Goal: Task Accomplishment & Management: Use online tool/utility

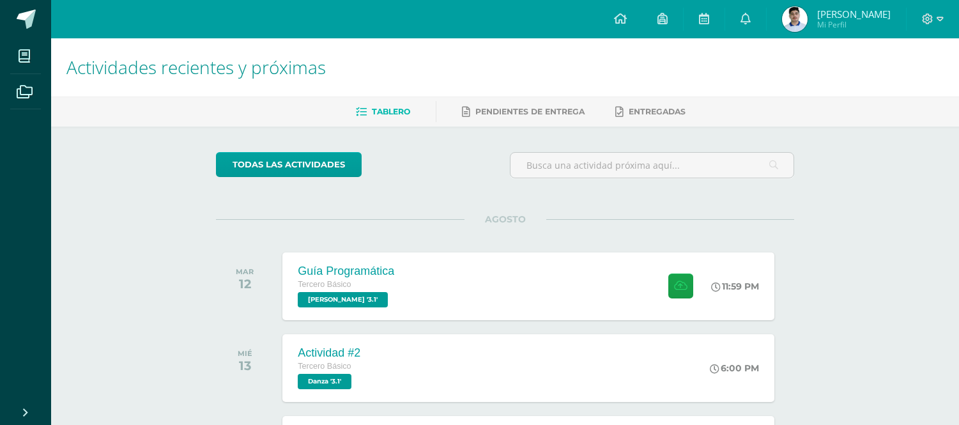
scroll to position [880, 0]
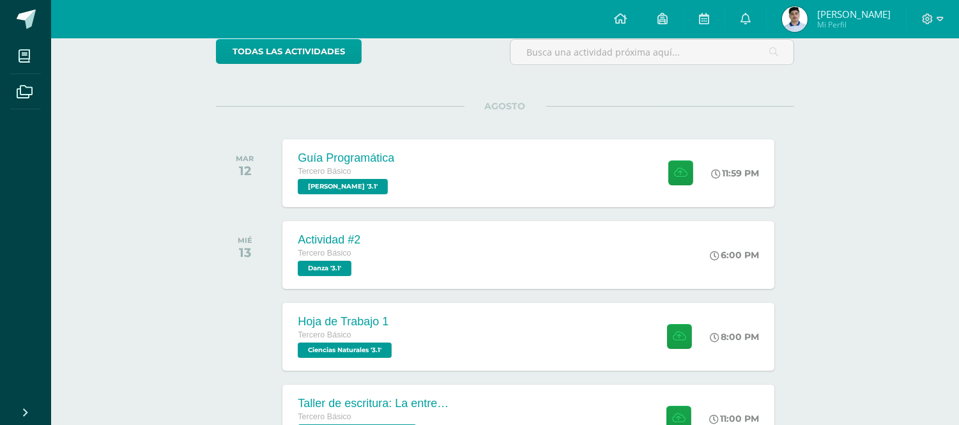
scroll to position [142, 0]
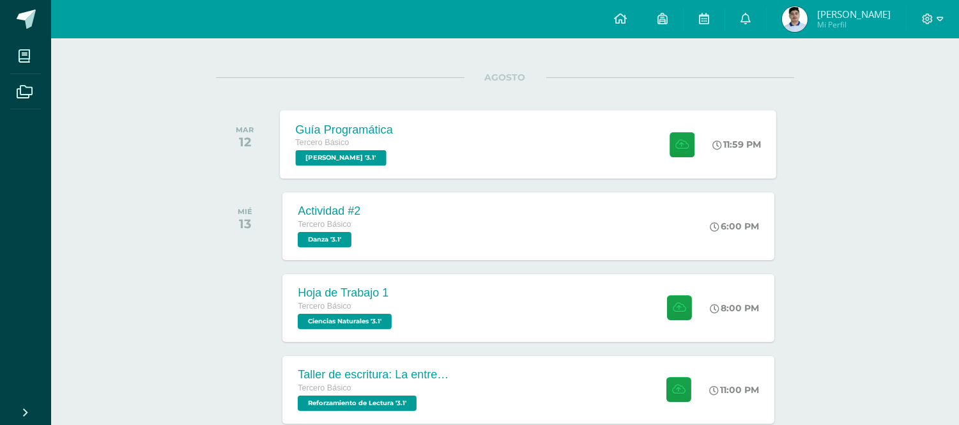
click at [318, 123] on div "Guía Programática" at bounding box center [345, 129] width 98 height 13
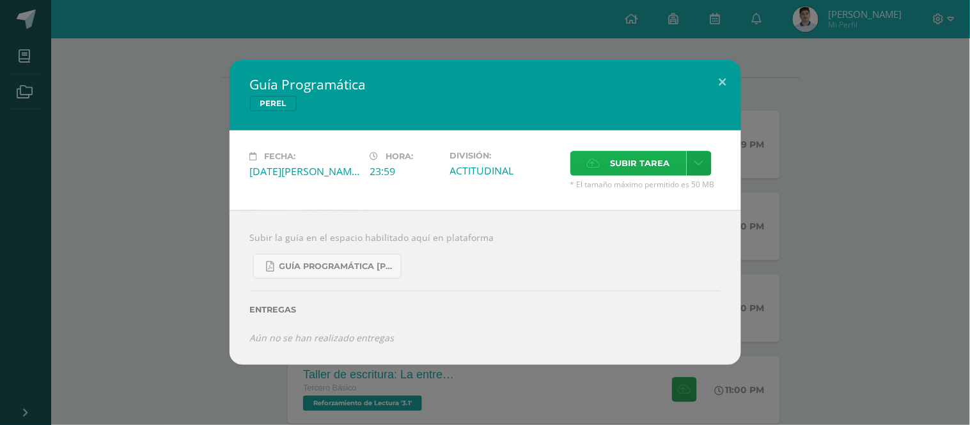
click at [639, 154] on span "Subir tarea" at bounding box center [639, 163] width 59 height 24
click at [0, 0] on input "Subir tarea" at bounding box center [0, 0] width 0 height 0
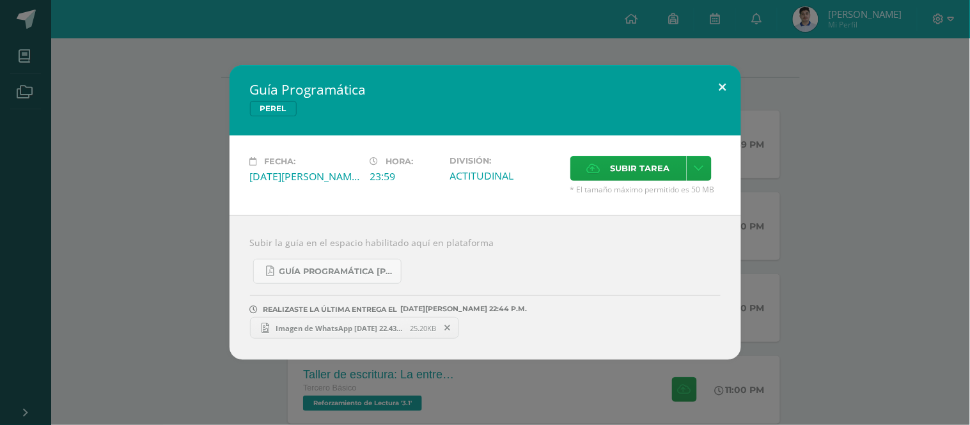
click at [732, 92] on button at bounding box center [722, 86] width 36 height 43
